Goal: Task Accomplishment & Management: Use online tool/utility

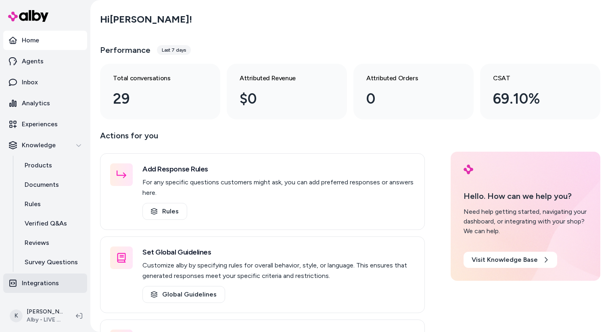
click at [50, 290] on link "Integrations" at bounding box center [45, 283] width 84 height 19
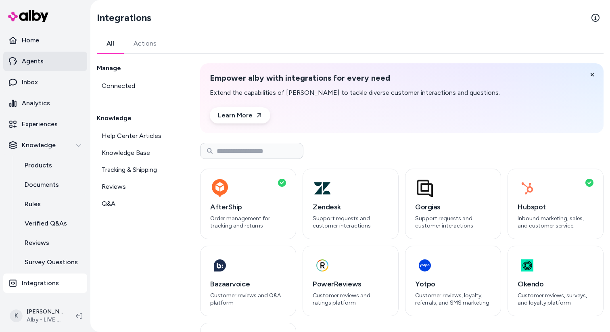
click at [46, 63] on link "Agents" at bounding box center [45, 61] width 84 height 19
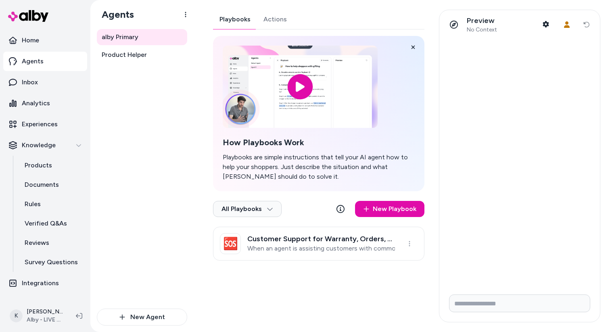
click at [277, 21] on div "Playbooks Actions How Playbooks Work Playbooks are simple instructions that tel…" at bounding box center [319, 135] width 212 height 251
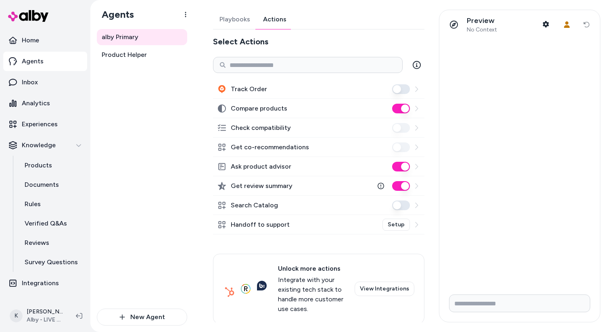
click at [286, 211] on div "Search Catalog" at bounding box center [319, 205] width 212 height 19
click at [297, 204] on div "Search Catalog" at bounding box center [319, 205] width 212 height 19
click at [419, 201] on div at bounding box center [405, 206] width 27 height 10
click at [416, 207] on icon at bounding box center [416, 205] width 6 height 6
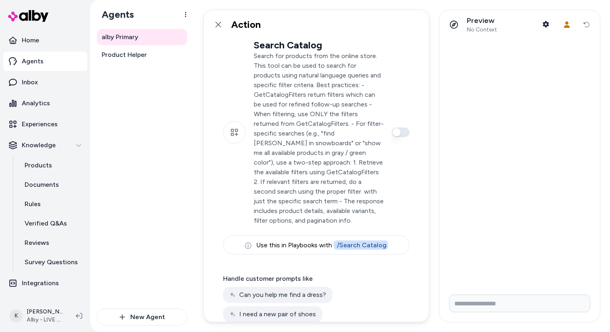
scroll to position [50, 0]
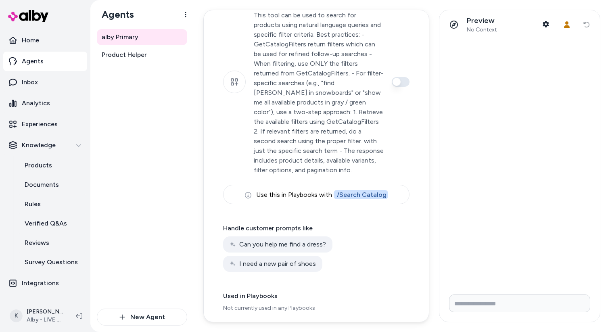
click at [140, 211] on div "alby Primary Product Helper" at bounding box center [142, 169] width 90 height 280
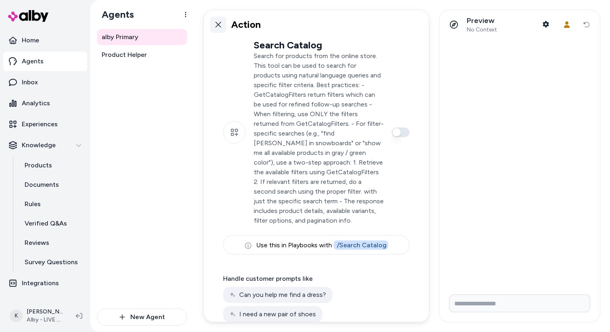
click at [222, 23] on link at bounding box center [218, 25] width 16 height 16
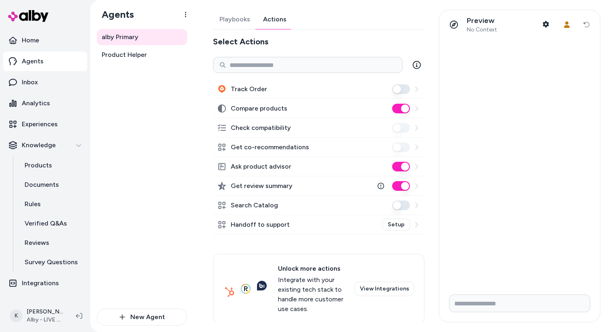
click at [419, 149] on icon at bounding box center [416, 147] width 6 height 6
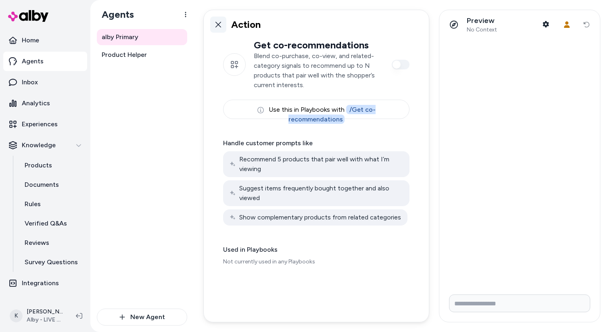
click at [213, 22] on link at bounding box center [218, 25] width 16 height 16
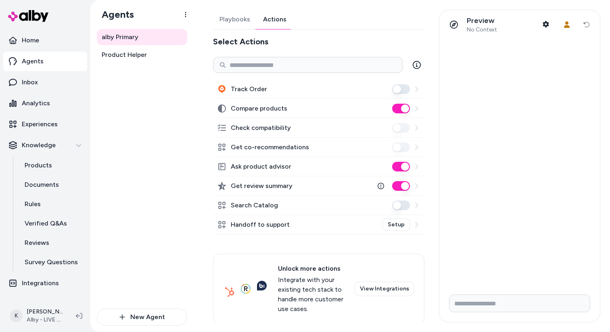
click at [417, 108] on icon at bounding box center [416, 108] width 3 height 5
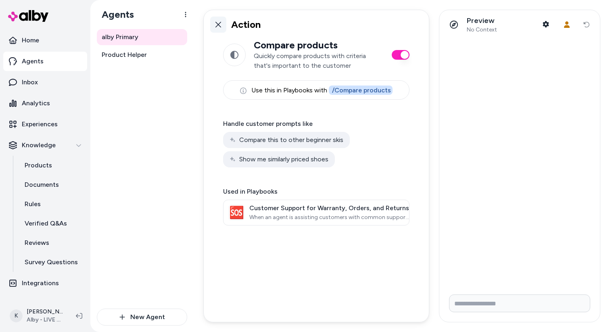
click at [216, 29] on link at bounding box center [218, 25] width 16 height 16
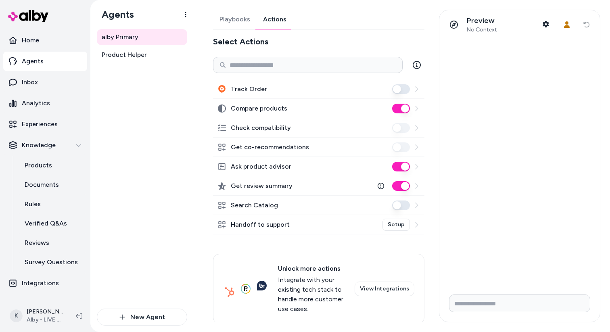
click at [417, 148] on icon at bounding box center [416, 147] width 3 height 5
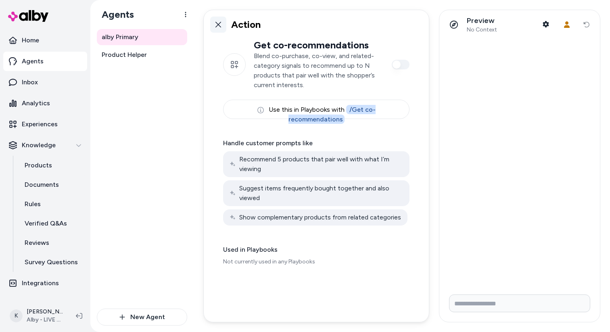
click at [220, 20] on link at bounding box center [218, 25] width 16 height 16
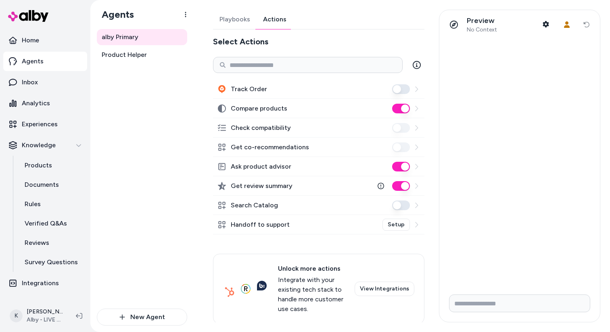
click at [417, 167] on icon at bounding box center [416, 166] width 3 height 5
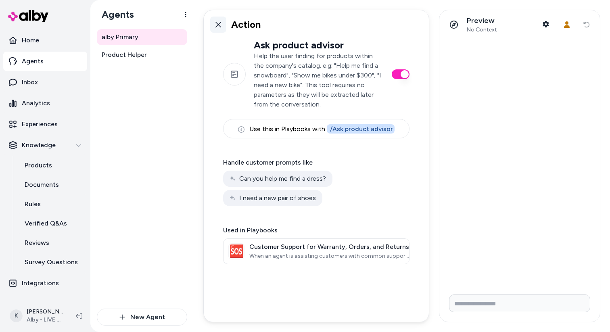
click at [221, 27] on icon at bounding box center [218, 24] width 6 height 6
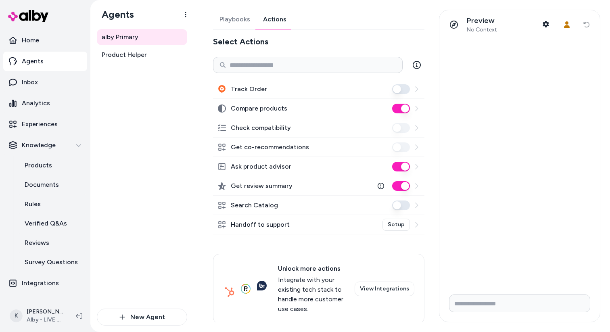
click at [419, 185] on icon at bounding box center [416, 186] width 6 height 6
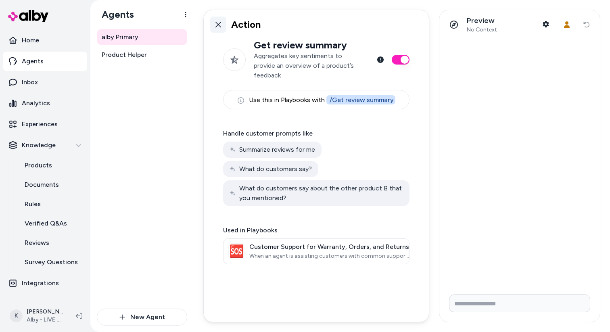
click at [220, 26] on icon at bounding box center [218, 24] width 6 height 6
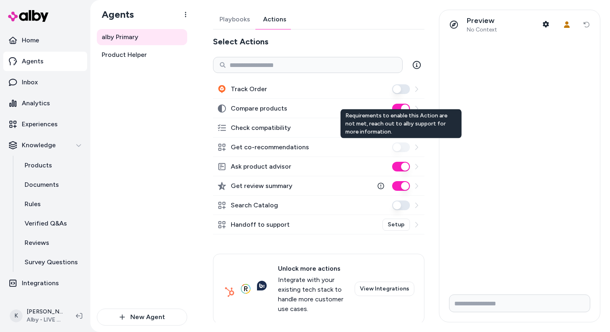
click at [417, 147] on icon at bounding box center [416, 147] width 3 height 5
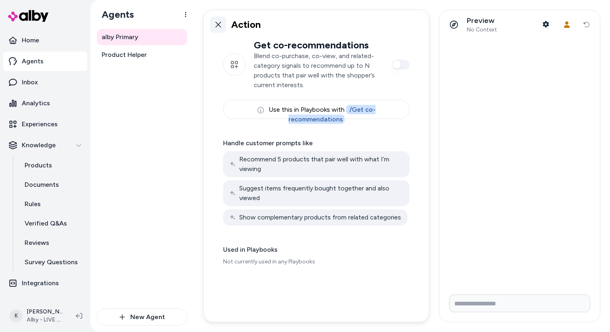
click at [217, 28] on link at bounding box center [218, 25] width 16 height 16
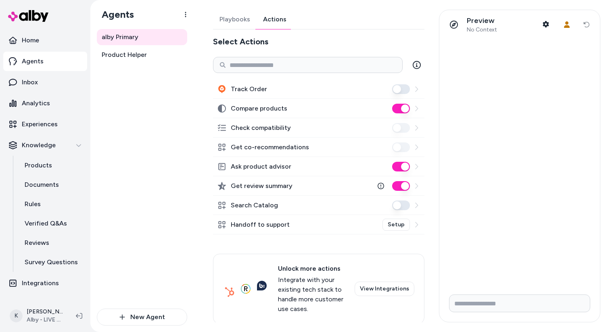
click at [417, 126] on icon at bounding box center [416, 128] width 6 height 6
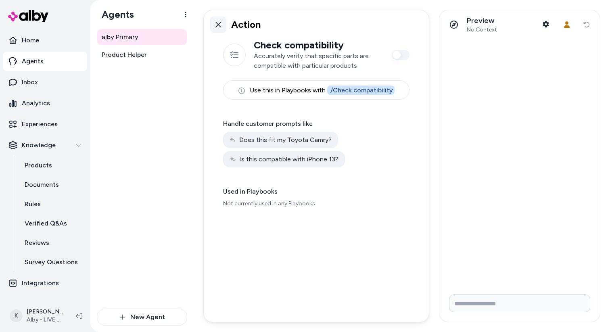
click at [217, 26] on icon at bounding box center [218, 24] width 6 height 6
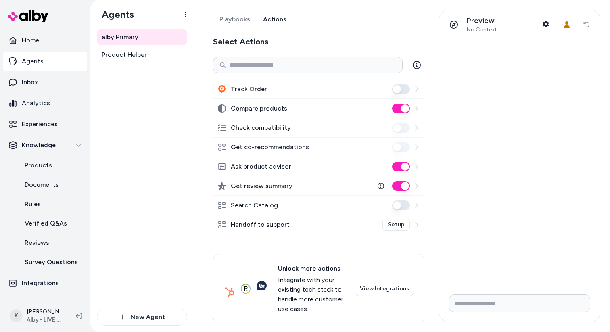
click at [239, 19] on button "Playbooks" at bounding box center [235, 19] width 44 height 19
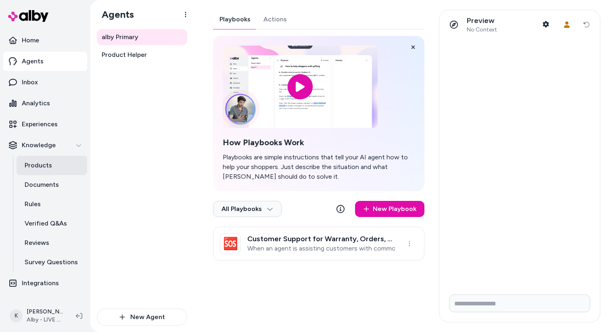
click at [51, 165] on link "Products" at bounding box center [52, 165] width 71 height 19
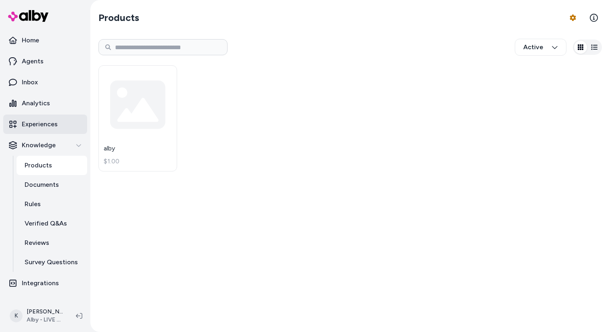
click at [48, 119] on link "Experiences" at bounding box center [45, 124] width 84 height 19
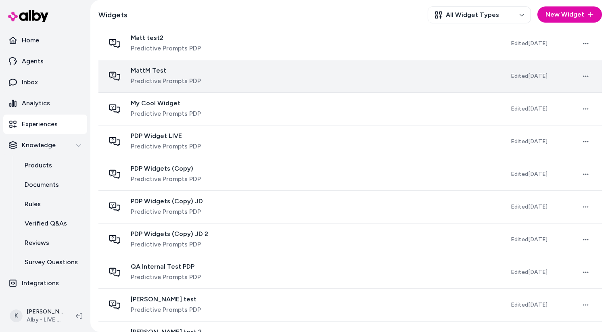
scroll to position [341, 0]
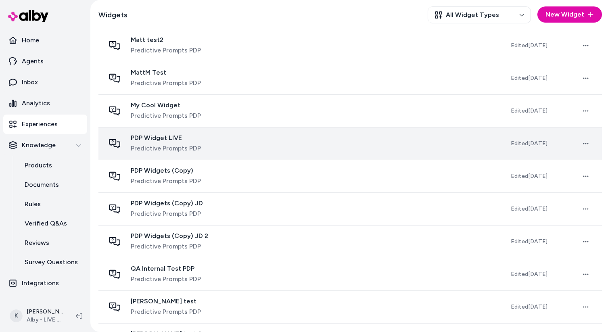
click at [219, 132] on td "PDP Widget LIVE Predictive Prompts PDP" at bounding box center [301, 143] width 406 height 33
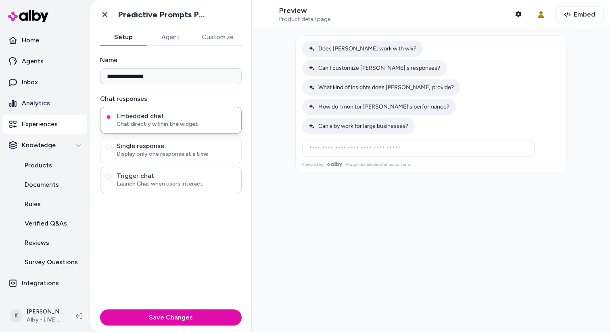
click at [154, 182] on span "Launch Chat when users interact" at bounding box center [177, 184] width 120 height 8
click at [112, 180] on button "Trigger chat Launch Chat when users interact" at bounding box center [108, 177] width 6 height 6
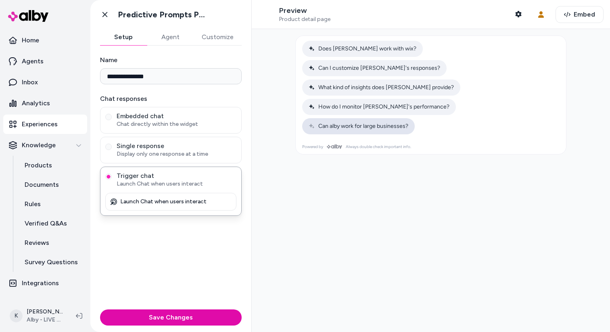
click at [392, 125] on span "Can alby work for large businesses?" at bounding box center [359, 126] width 100 height 3
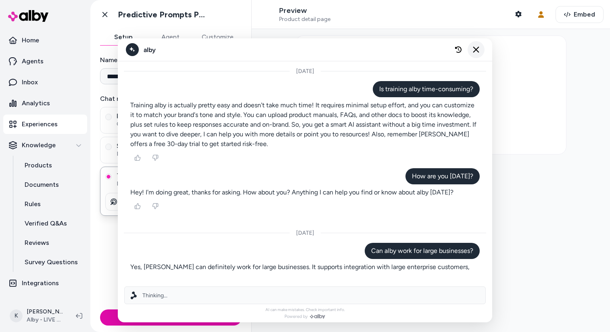
click at [479, 53] on button "Close chat" at bounding box center [476, 49] width 17 height 17
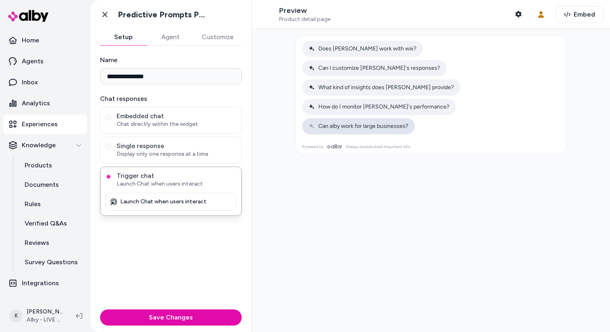
click at [388, 125] on span "Can alby work for large businesses?" at bounding box center [359, 126] width 100 height 3
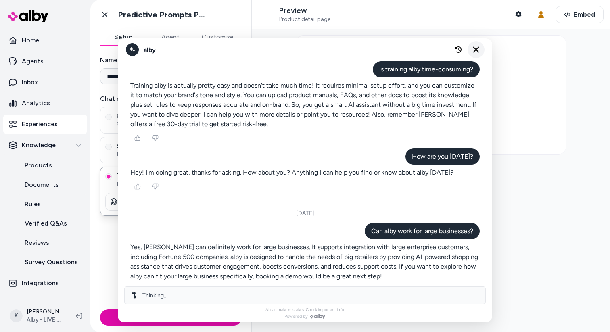
scroll to position [36, 0]
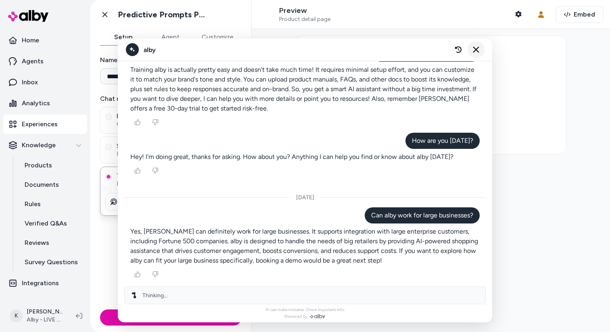
click at [471, 53] on button "Close chat" at bounding box center [476, 49] width 17 height 17
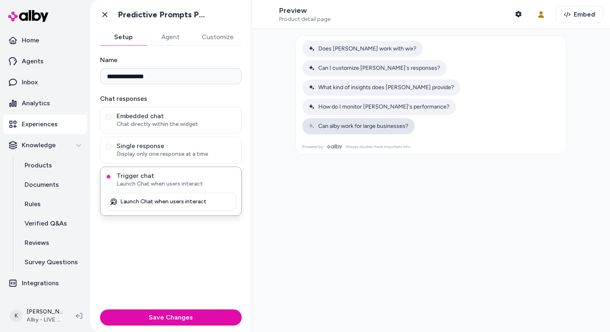
click at [384, 125] on span "Can alby work for large businesses?" at bounding box center [359, 126] width 100 height 3
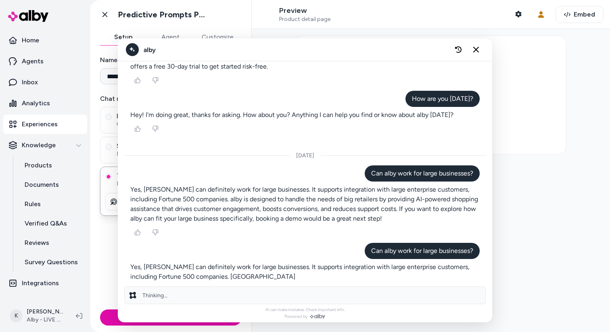
scroll to position [78, 0]
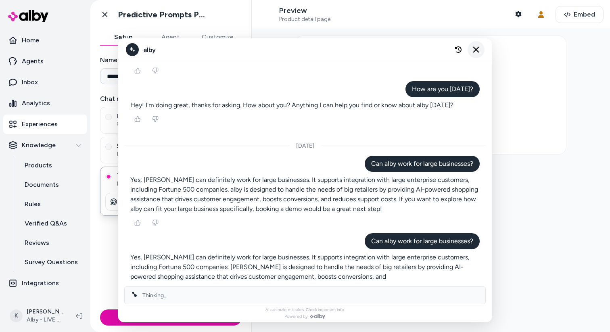
click at [480, 50] on button "Close chat" at bounding box center [476, 49] width 17 height 17
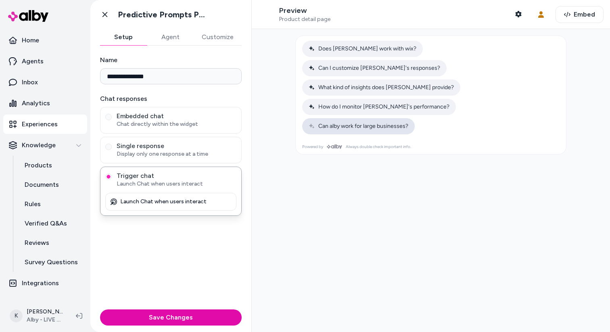
scroll to position [113, 0]
click at [377, 125] on span "Can alby work for large businesses?" at bounding box center [359, 126] width 100 height 3
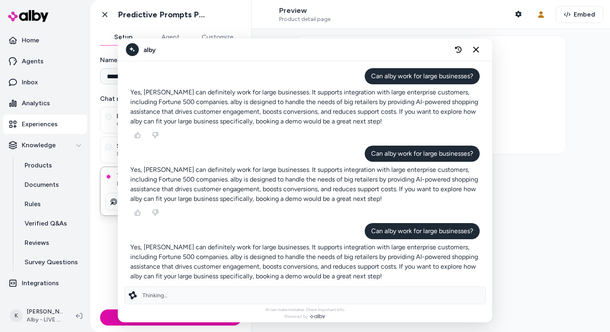
scroll to position [191, 0]
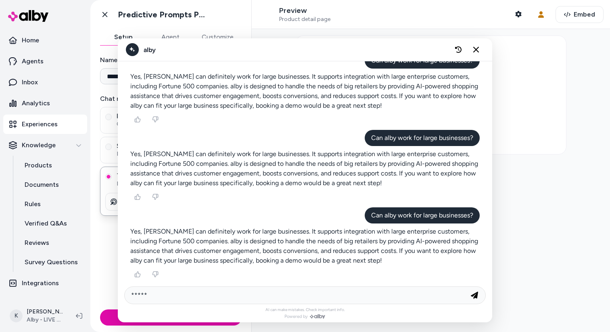
type input "******"
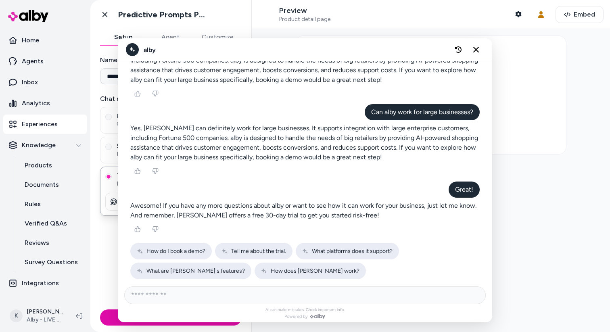
scroll to position [297, 0]
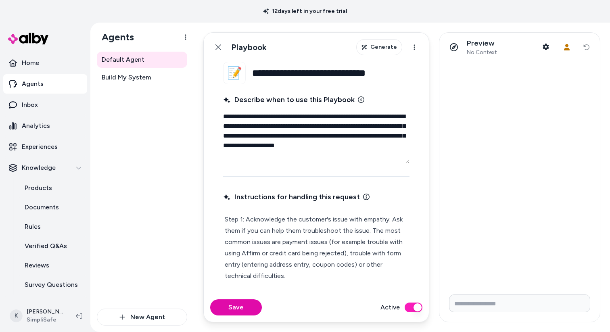
type textarea "*"
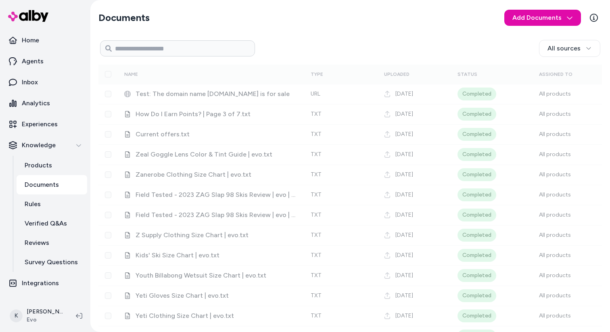
scroll to position [8235, 0]
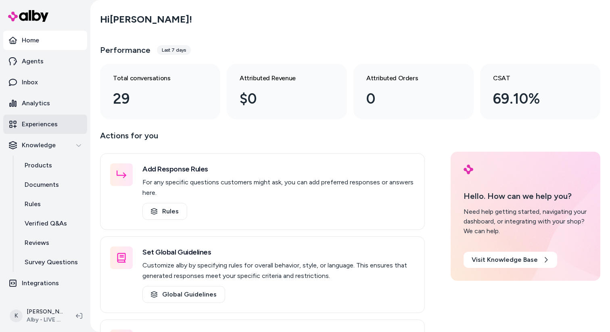
click at [42, 123] on p "Experiences" at bounding box center [40, 124] width 36 height 10
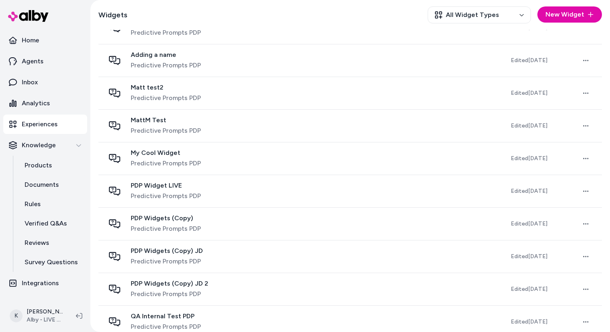
scroll to position [282, 0]
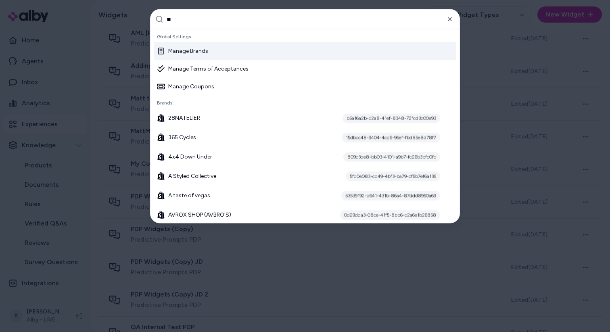
type input "***"
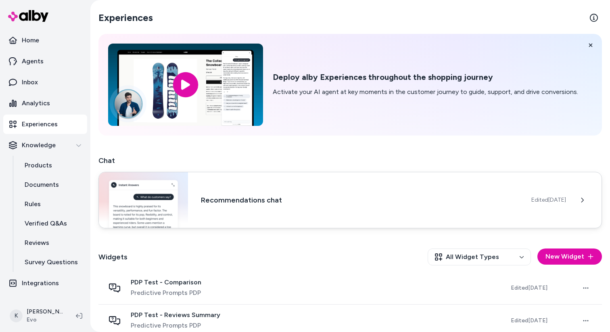
scroll to position [175, 0]
